Goal: Transaction & Acquisition: Purchase product/service

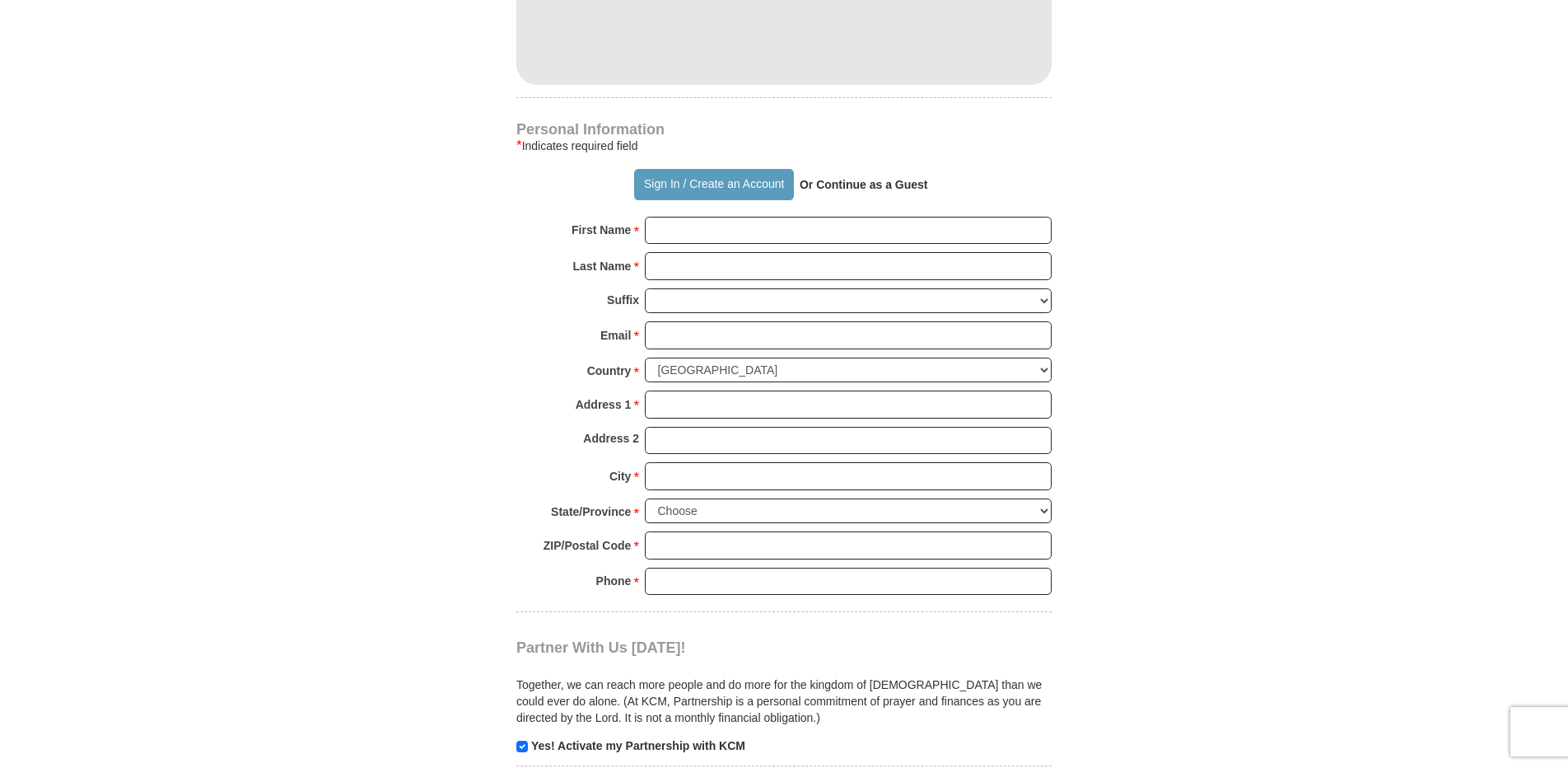
scroll to position [989, 0]
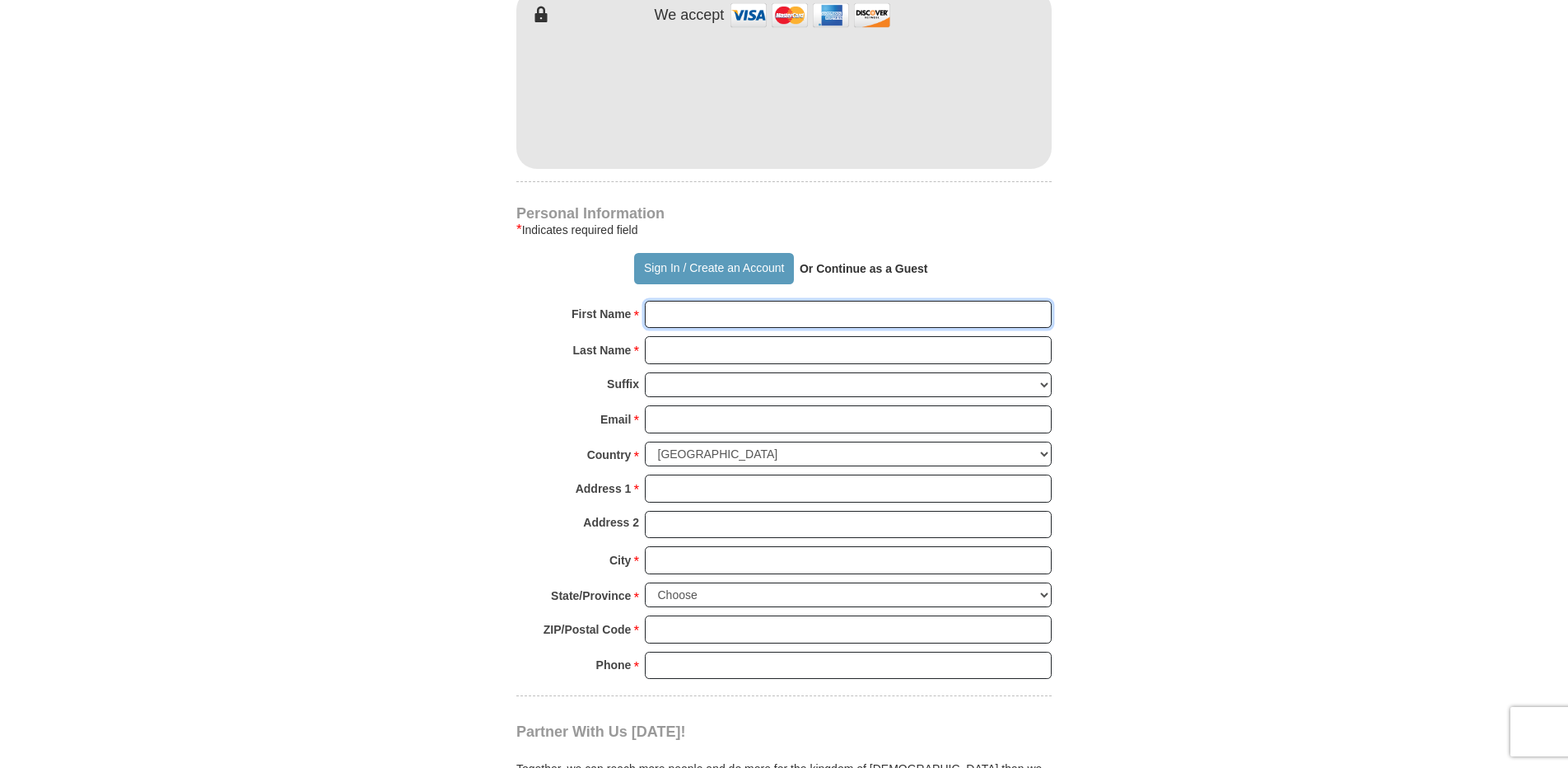
click at [705, 301] on input "First Name *" at bounding box center [849, 315] width 407 height 28
type input "[PERSON_NAME]"
type input "[EMAIL_ADDRESS][DOMAIN_NAME]"
type input "[STREET_ADDRESS][PERSON_NAME] other"
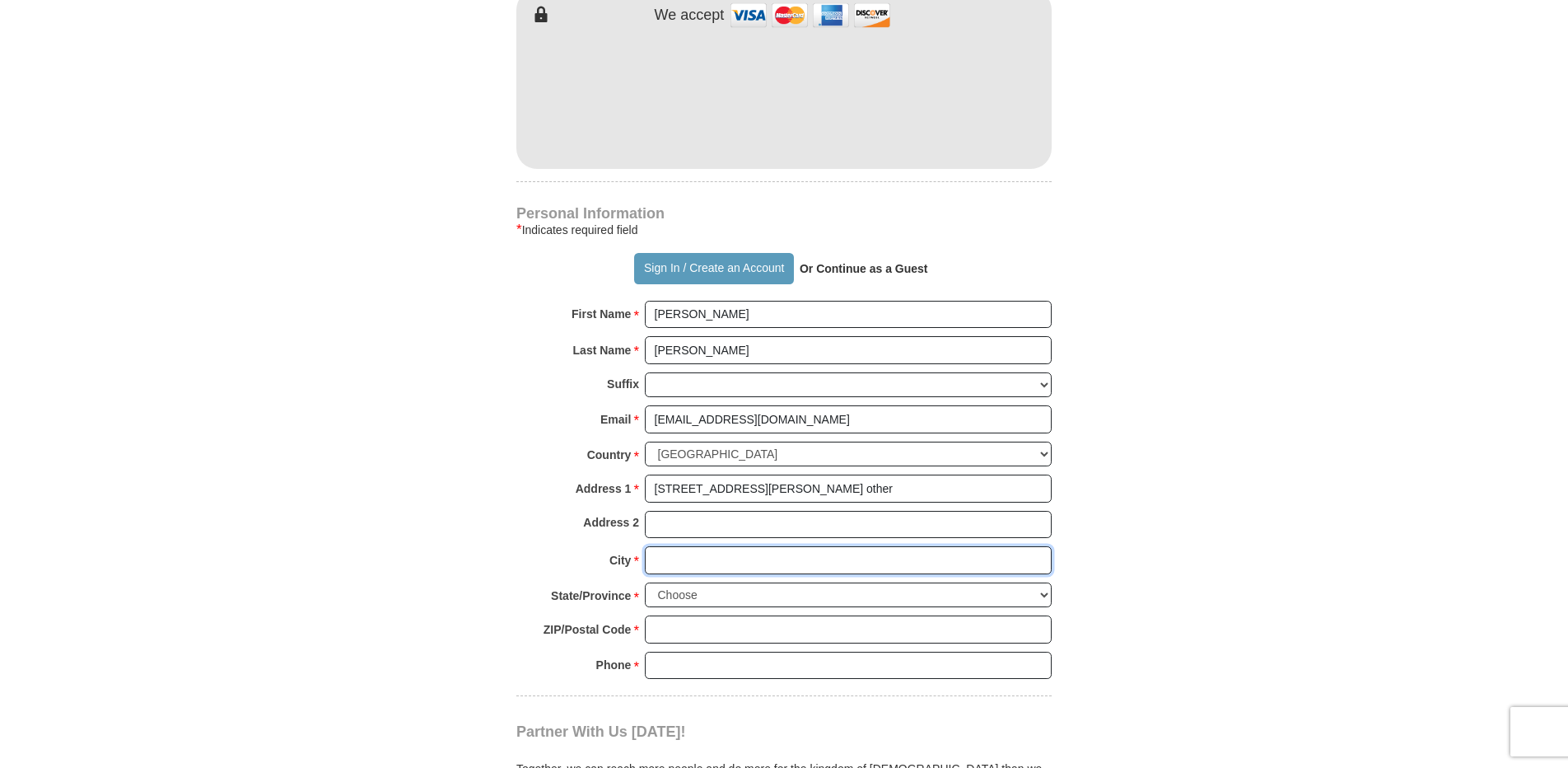
type input "[GEOGRAPHIC_DATA], [GEOGRAPHIC_DATA]"
type input "48224"
type input "3139266727"
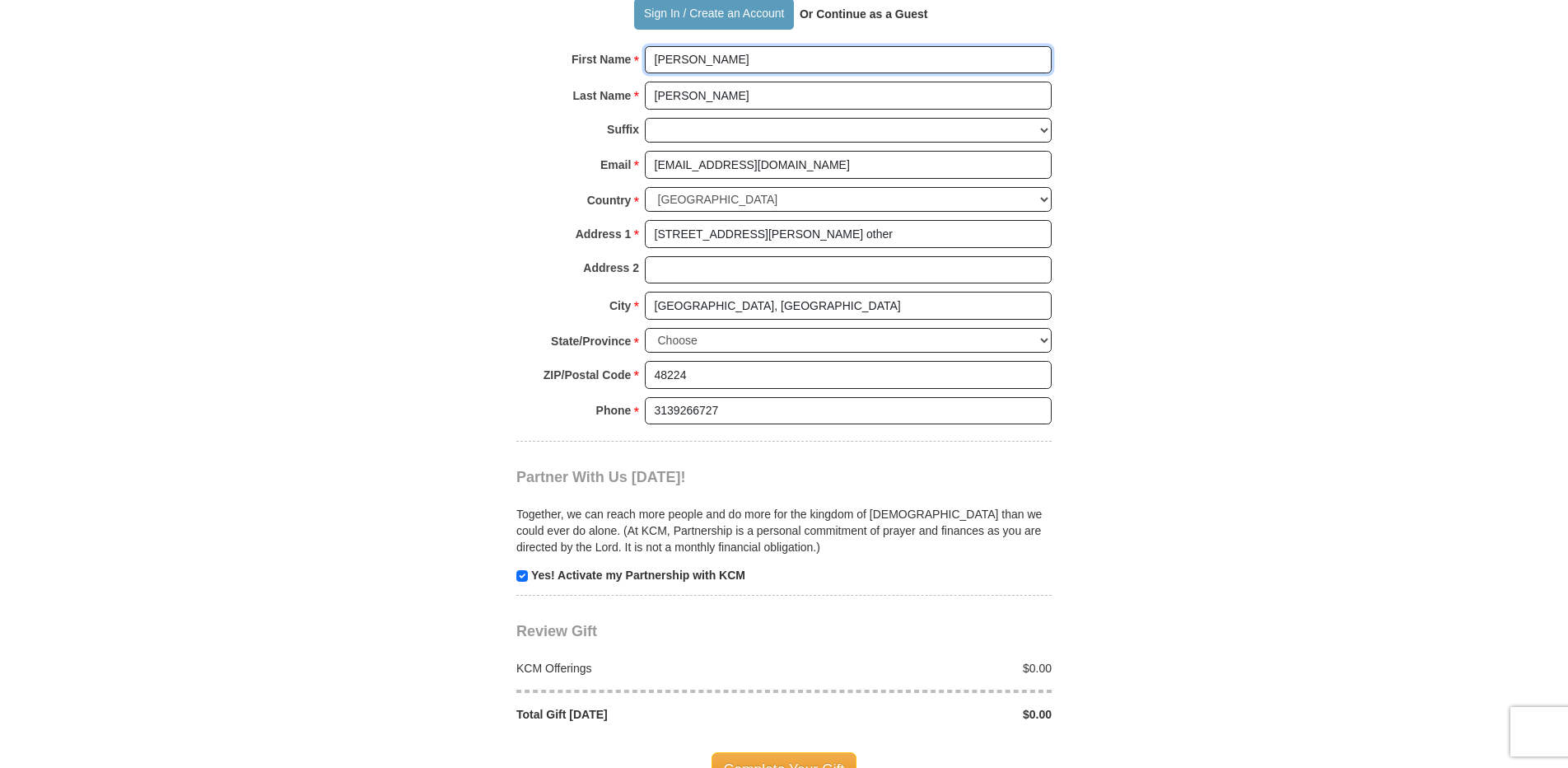
scroll to position [1319, 0]
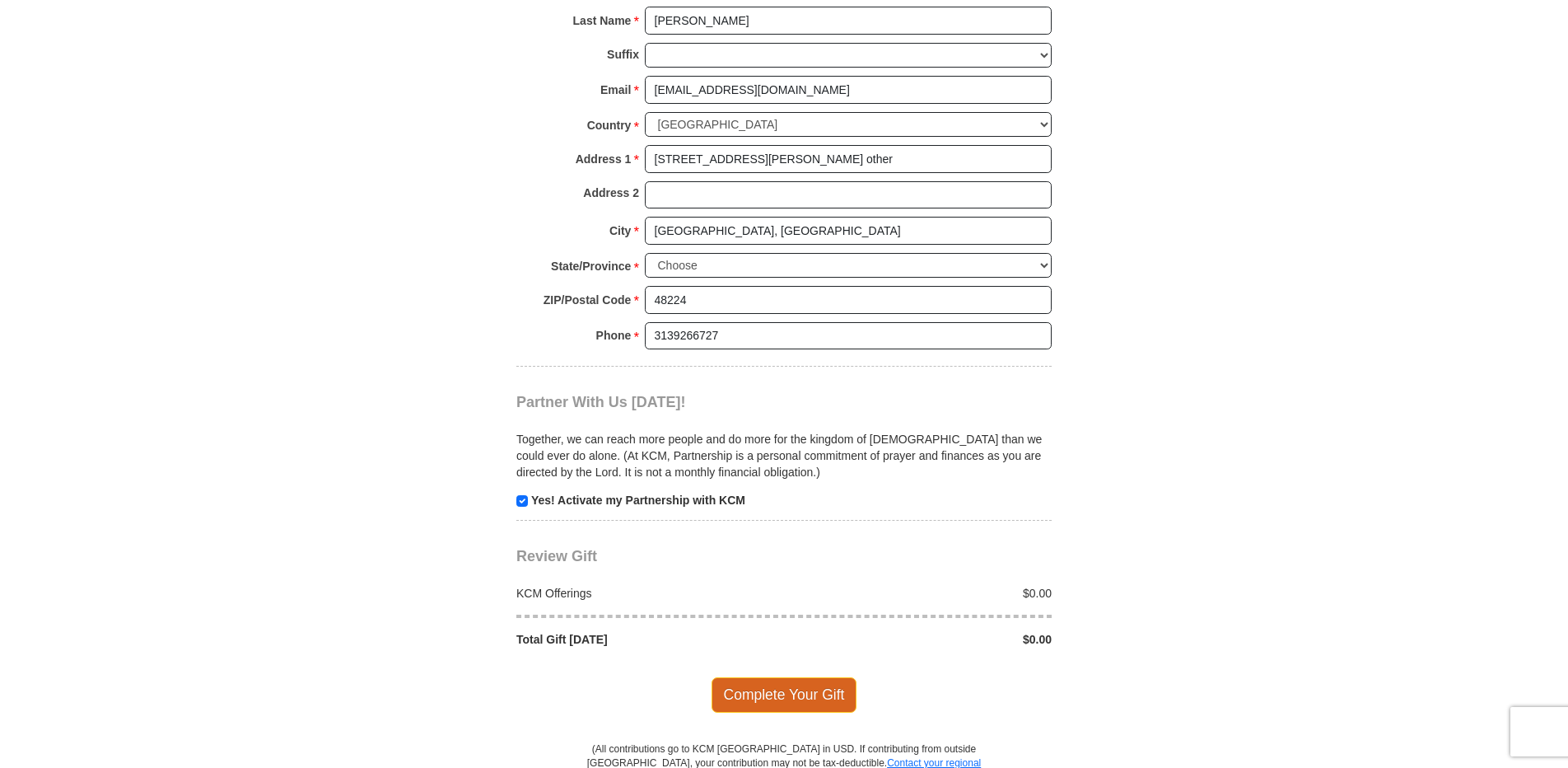
click at [810, 677] on span "Complete Your Gift" at bounding box center [784, 695] width 146 height 34
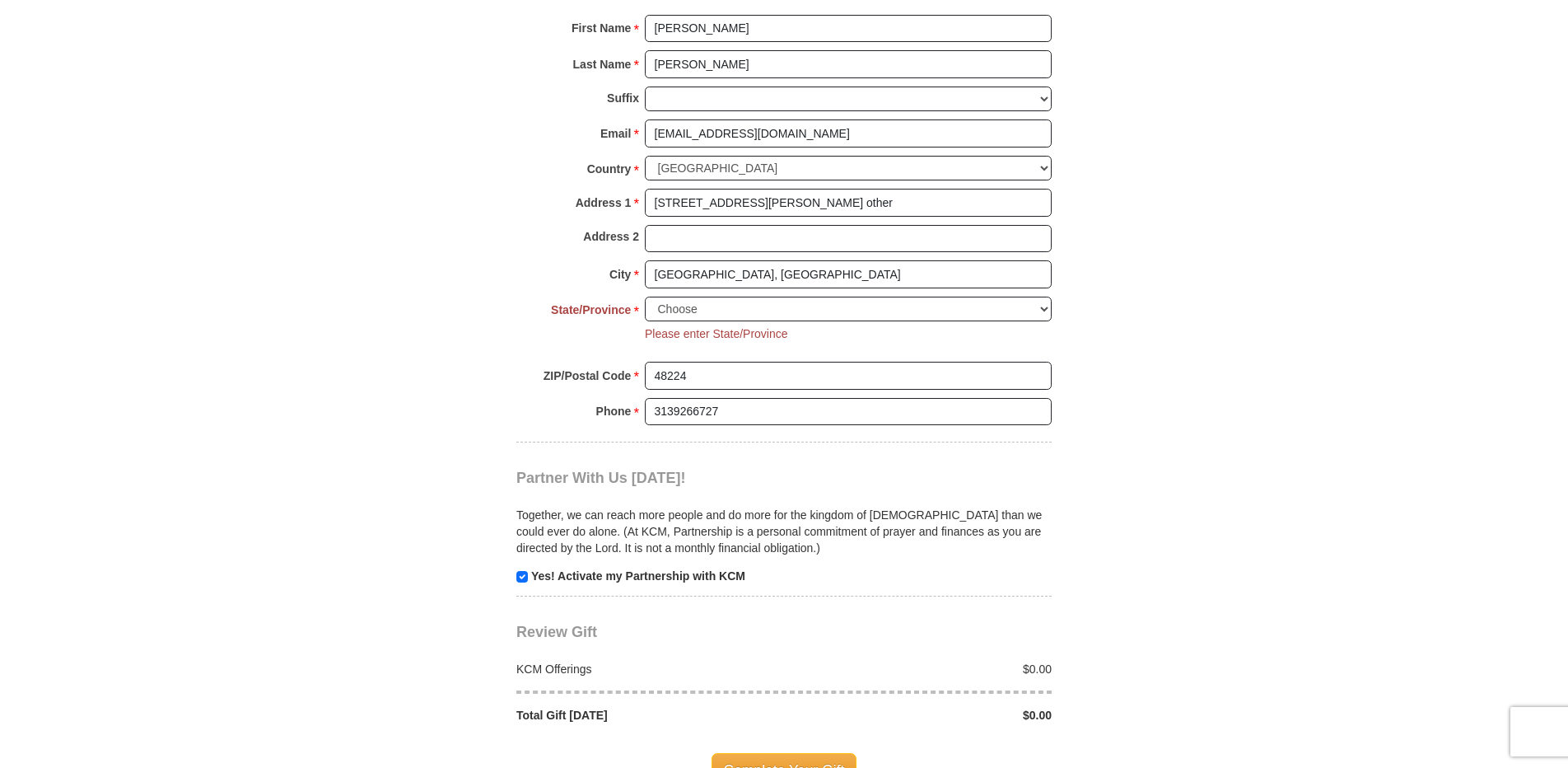
scroll to position [1274, 0]
click at [1042, 297] on select "Choose [US_STATE] [US_STATE] [US_STATE] [US_STATE] [US_STATE] Armed Forces Amer…" at bounding box center [849, 310] width 407 height 26
select select "MI"
click at [645, 297] on select "Choose [US_STATE] [US_STATE] [US_STATE] [US_STATE] [US_STATE] Armed Forces Amer…" at bounding box center [849, 310] width 407 height 26
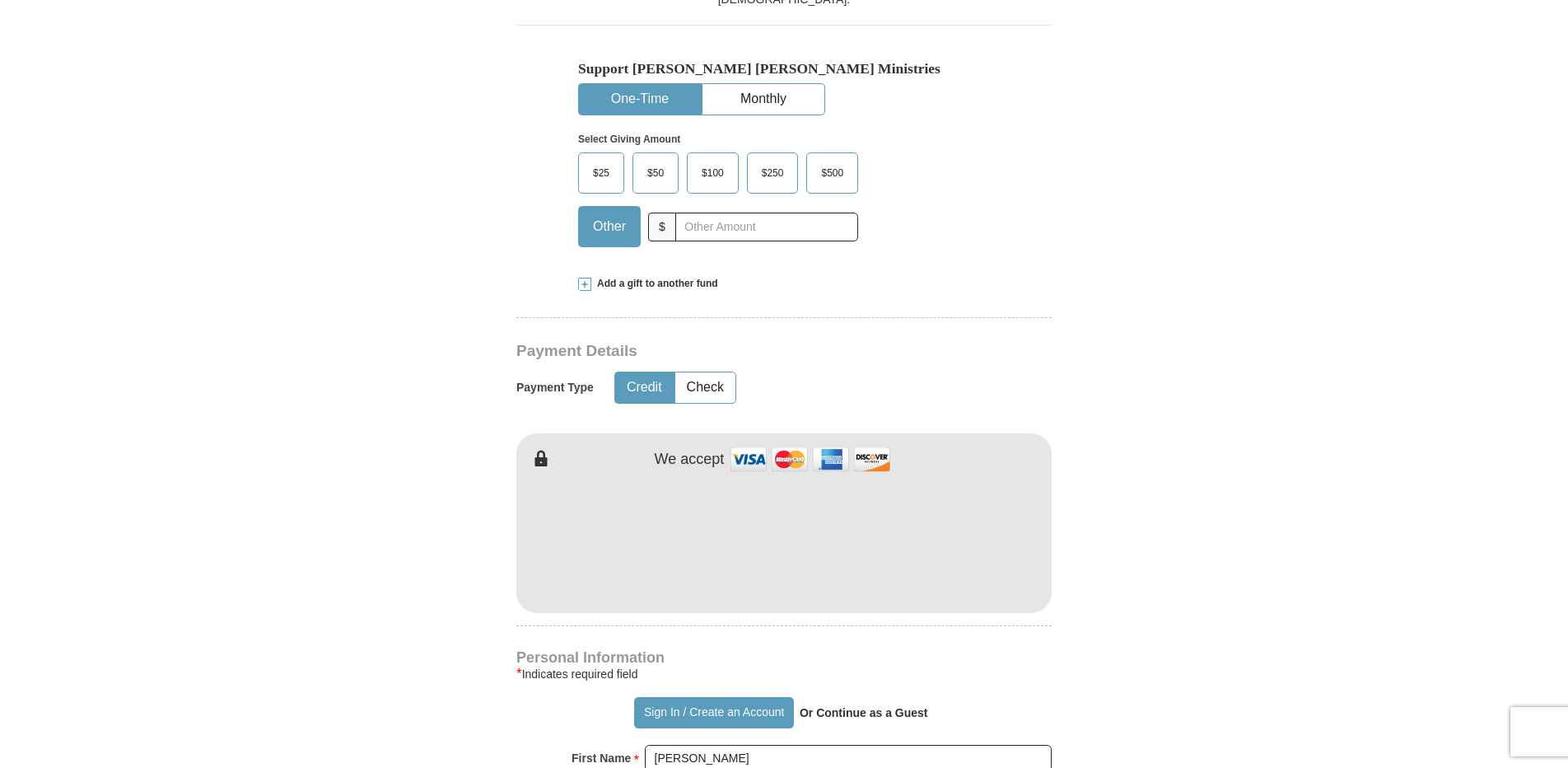
scroll to position [450, 0]
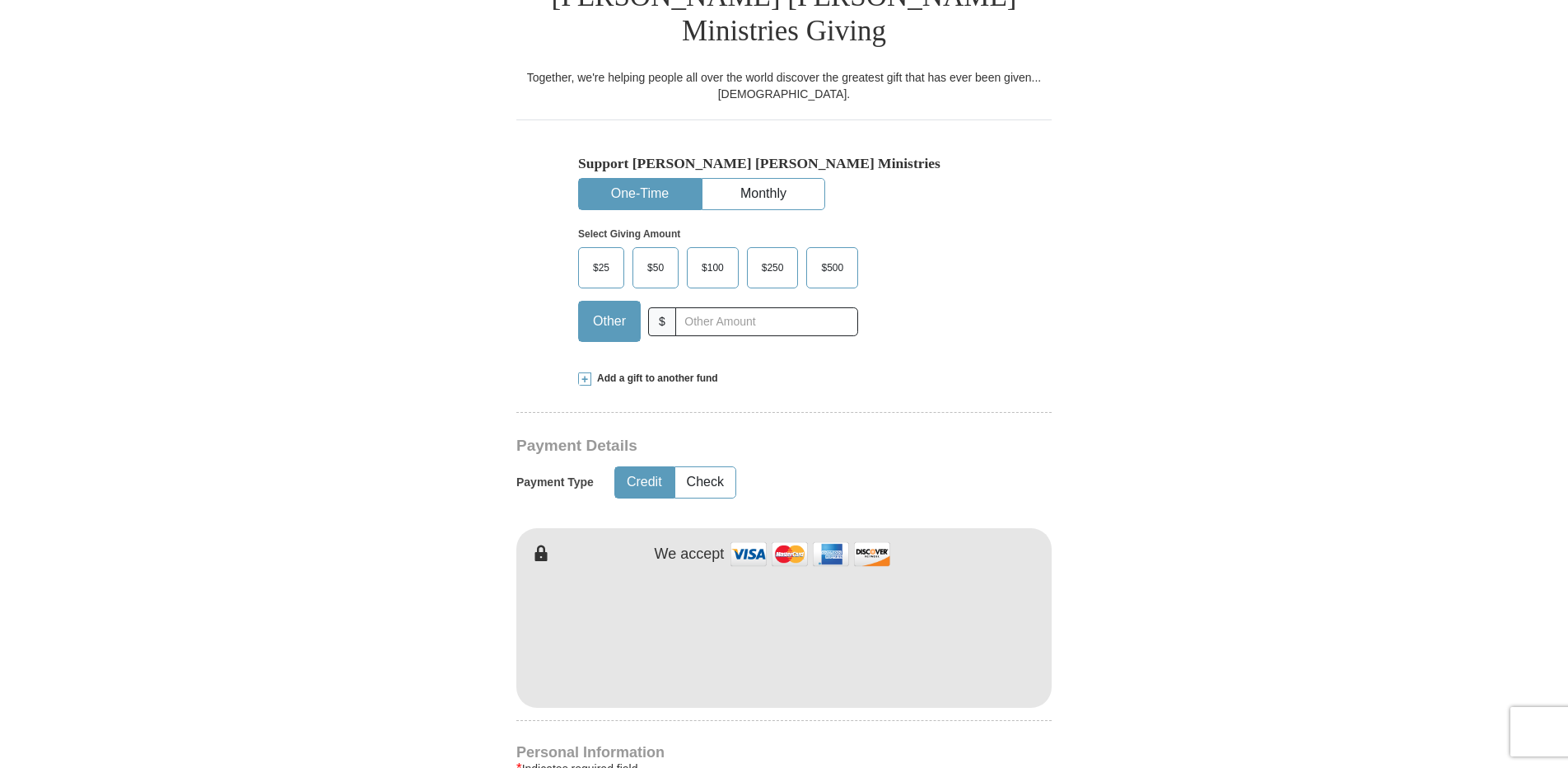
click at [714, 255] on span "$100" at bounding box center [712, 267] width 39 height 25
click at [0, 0] on input "$100" at bounding box center [0, 0] width 0 height 0
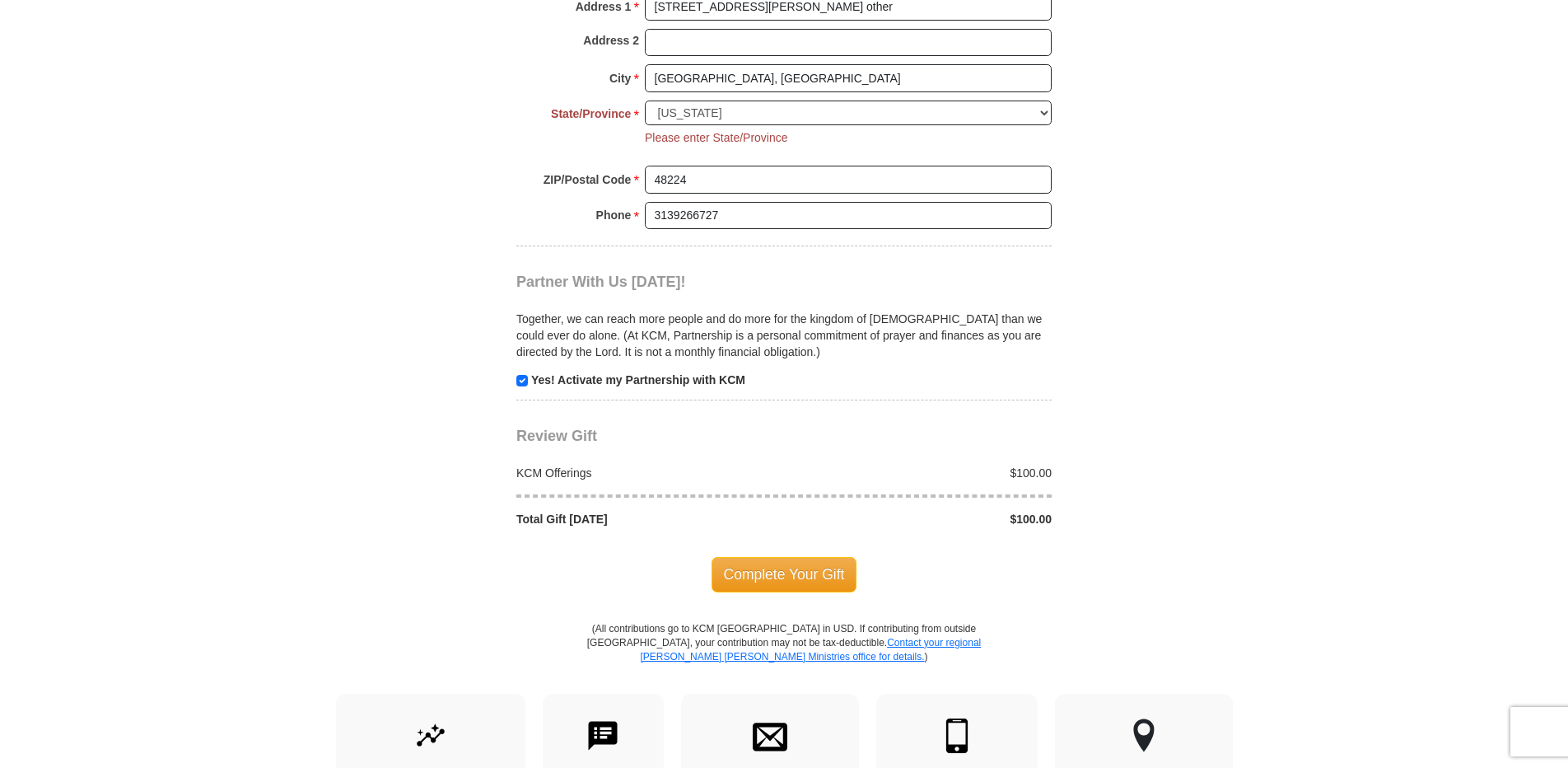
scroll to position [1521, 0]
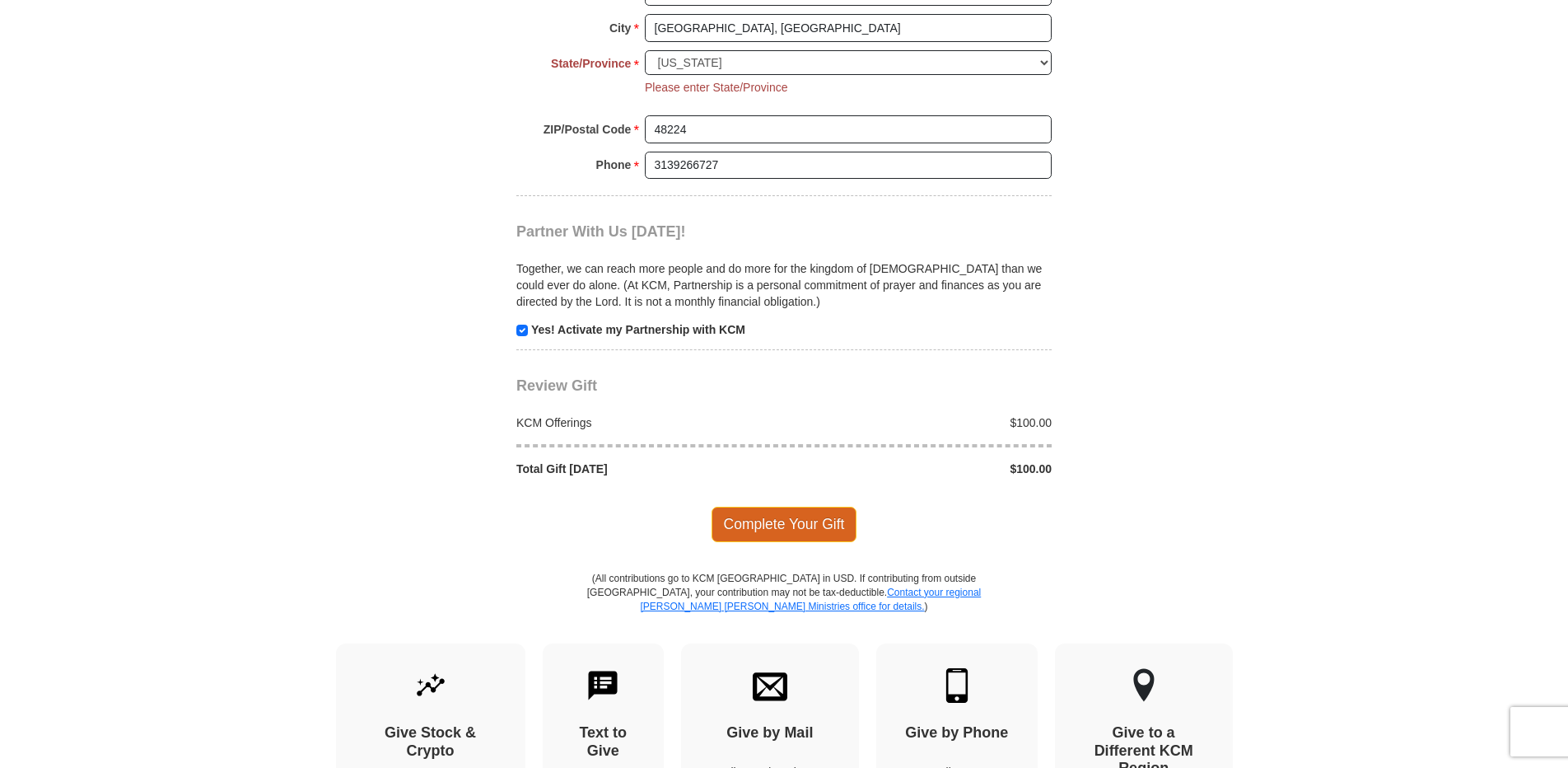
click at [813, 507] on span "Complete Your Gift" at bounding box center [784, 524] width 146 height 34
